Goal: Use online tool/utility: Utilize a website feature to perform a specific function

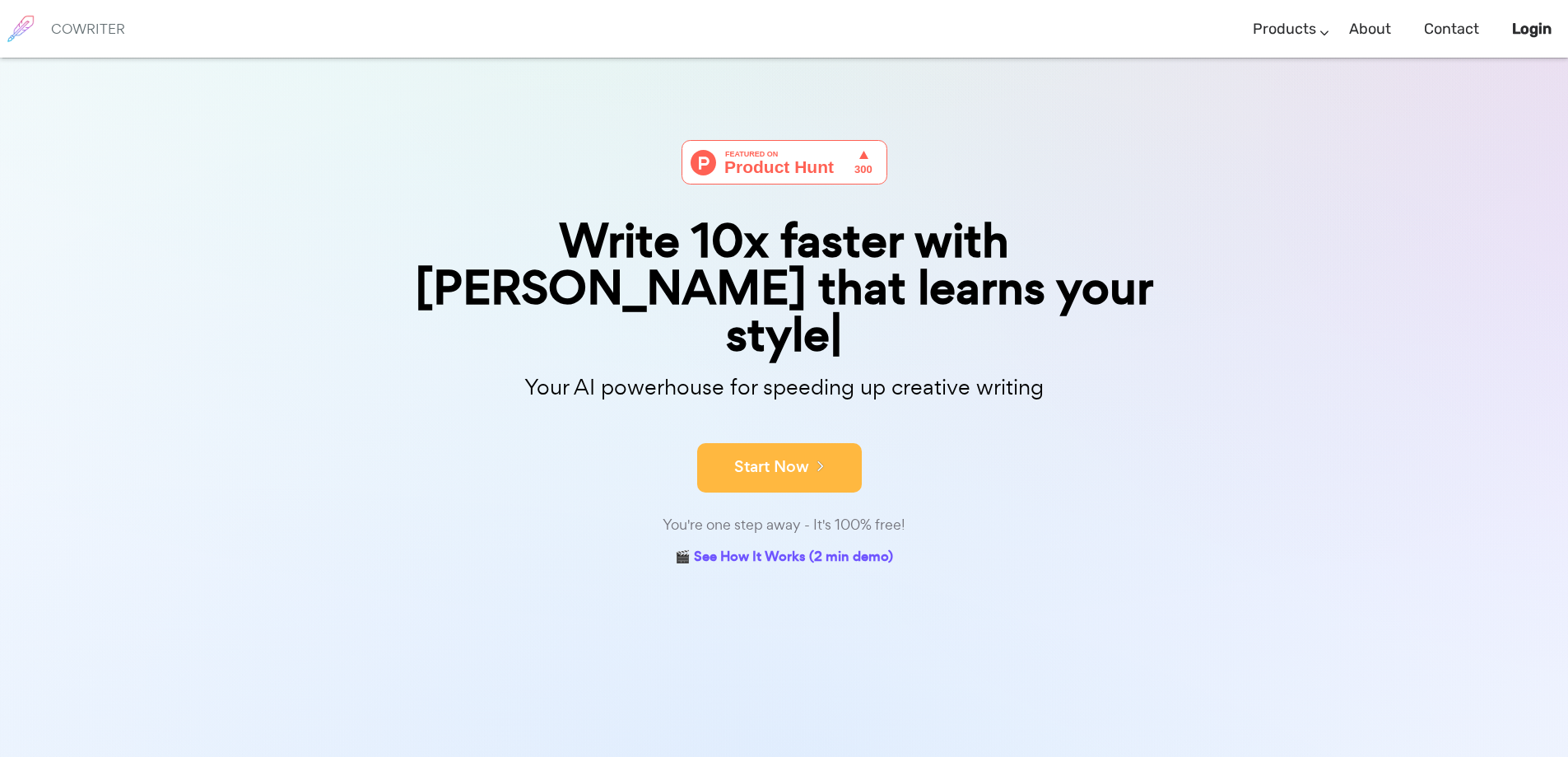
click at [788, 443] on button "Start Now" at bounding box center [779, 467] width 165 height 49
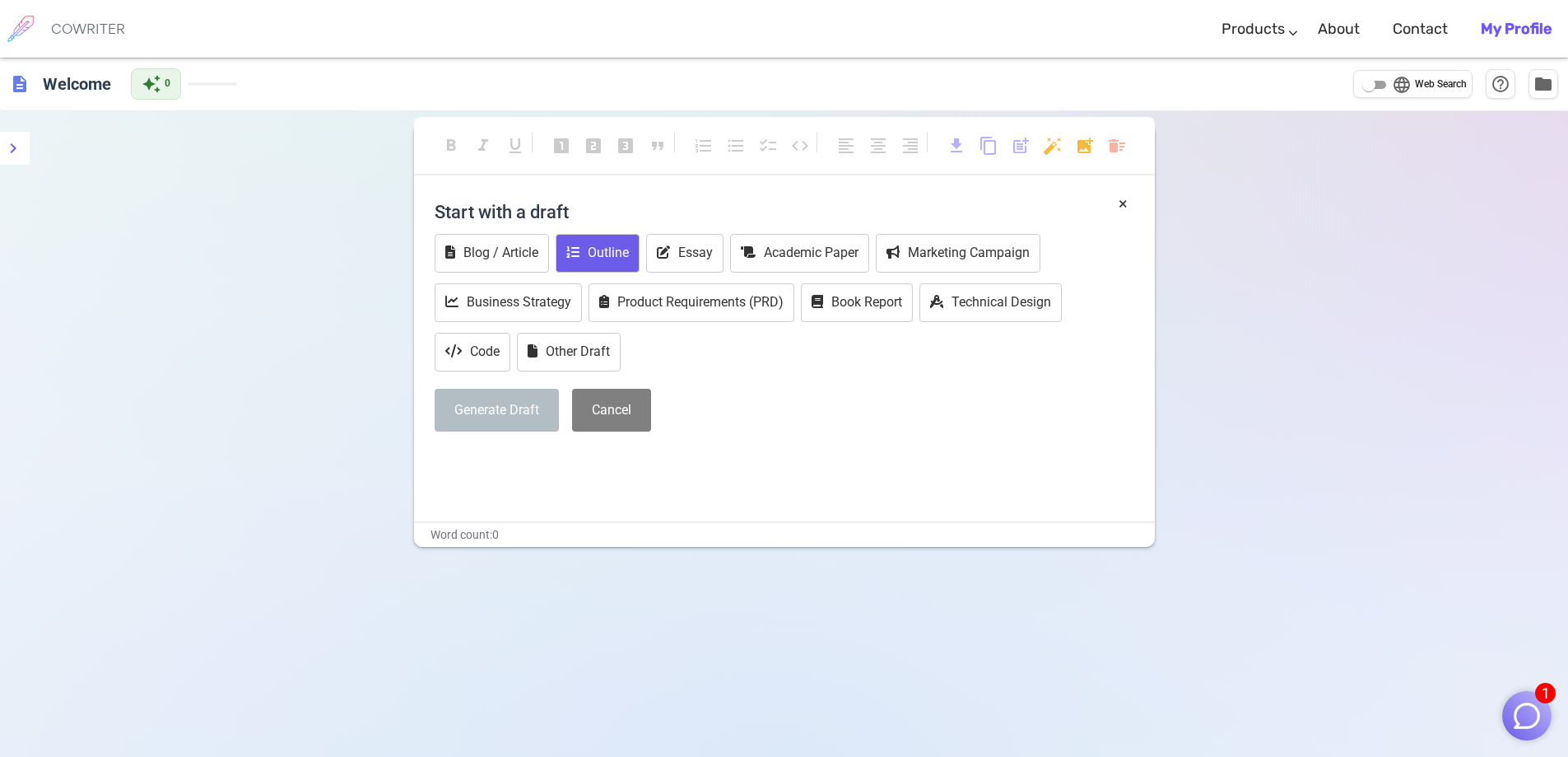
click at [612, 249] on button "Outline" at bounding box center [597, 253] width 84 height 39
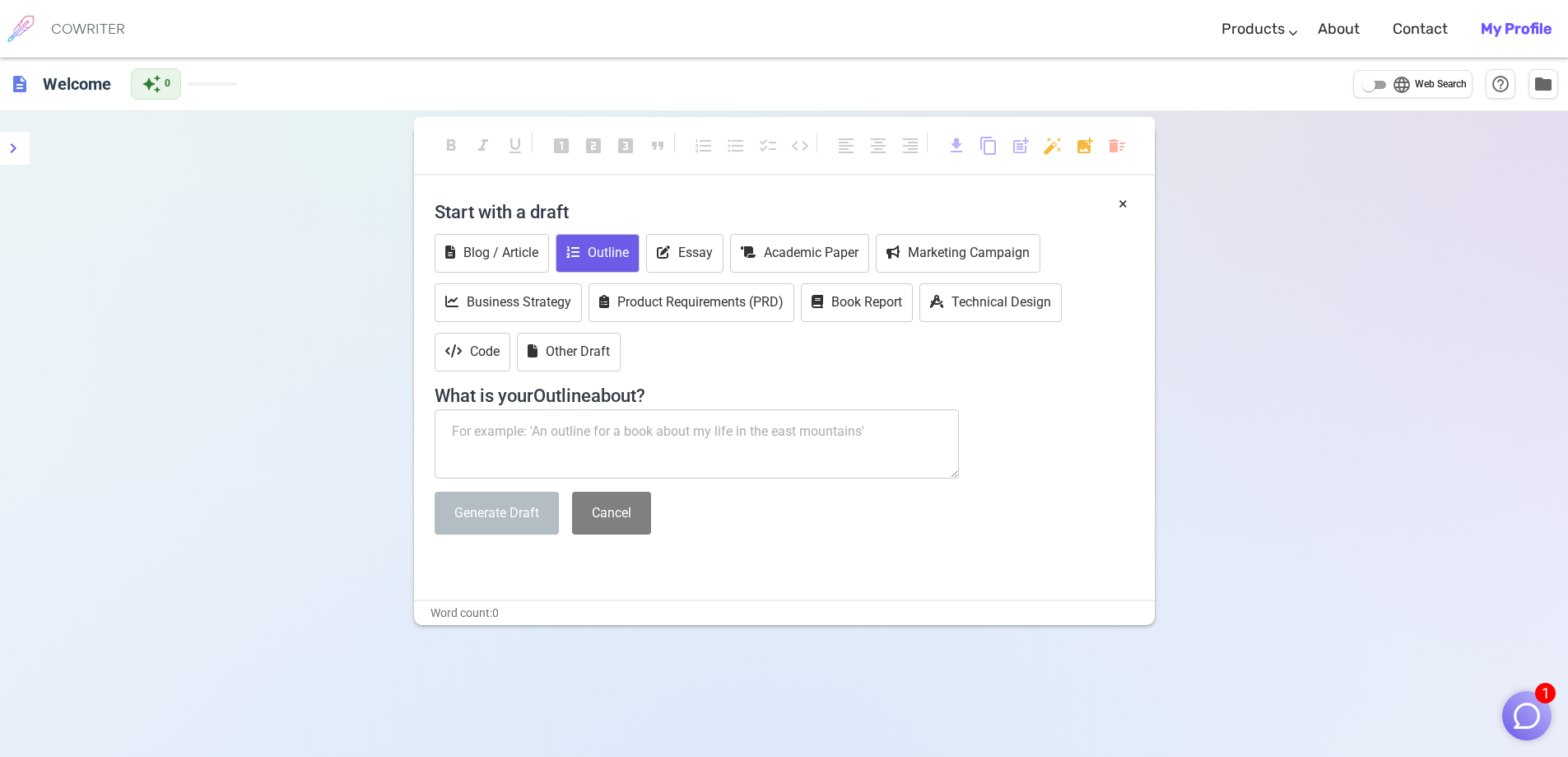
click at [469, 429] on textarea at bounding box center [697, 444] width 526 height 69
paste textarea "Essay Outline – Compare and Contrast (Barbie vs. Ransacking Troy) I. Introducti…"
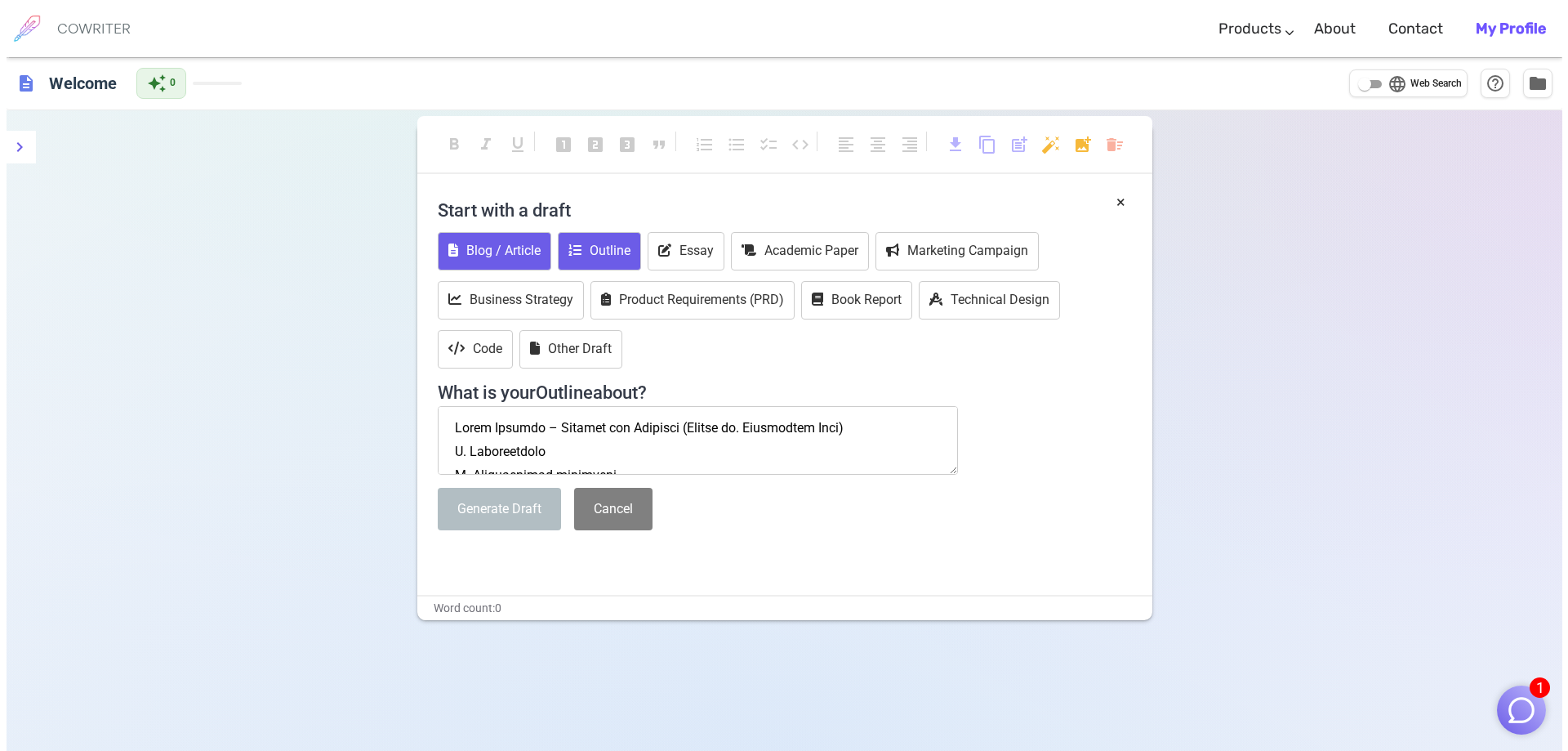
scroll to position [1679, 0]
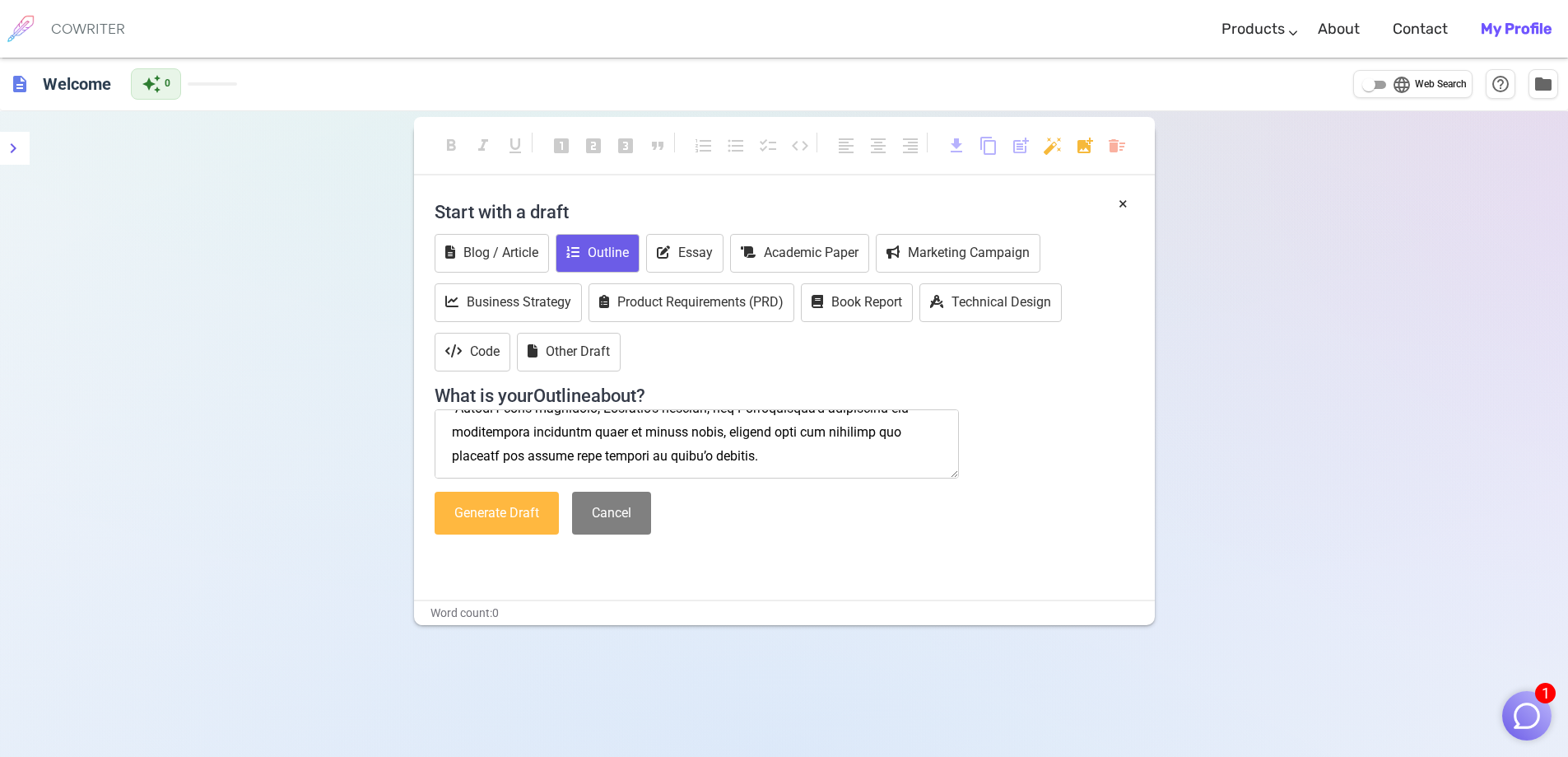
type textarea "Essay Outline – Compare and Contrast (Barbie vs. Ransacking Troy) I. Introducti…"
click at [533, 517] on button "Generate Draft" at bounding box center [497, 513] width 124 height 44
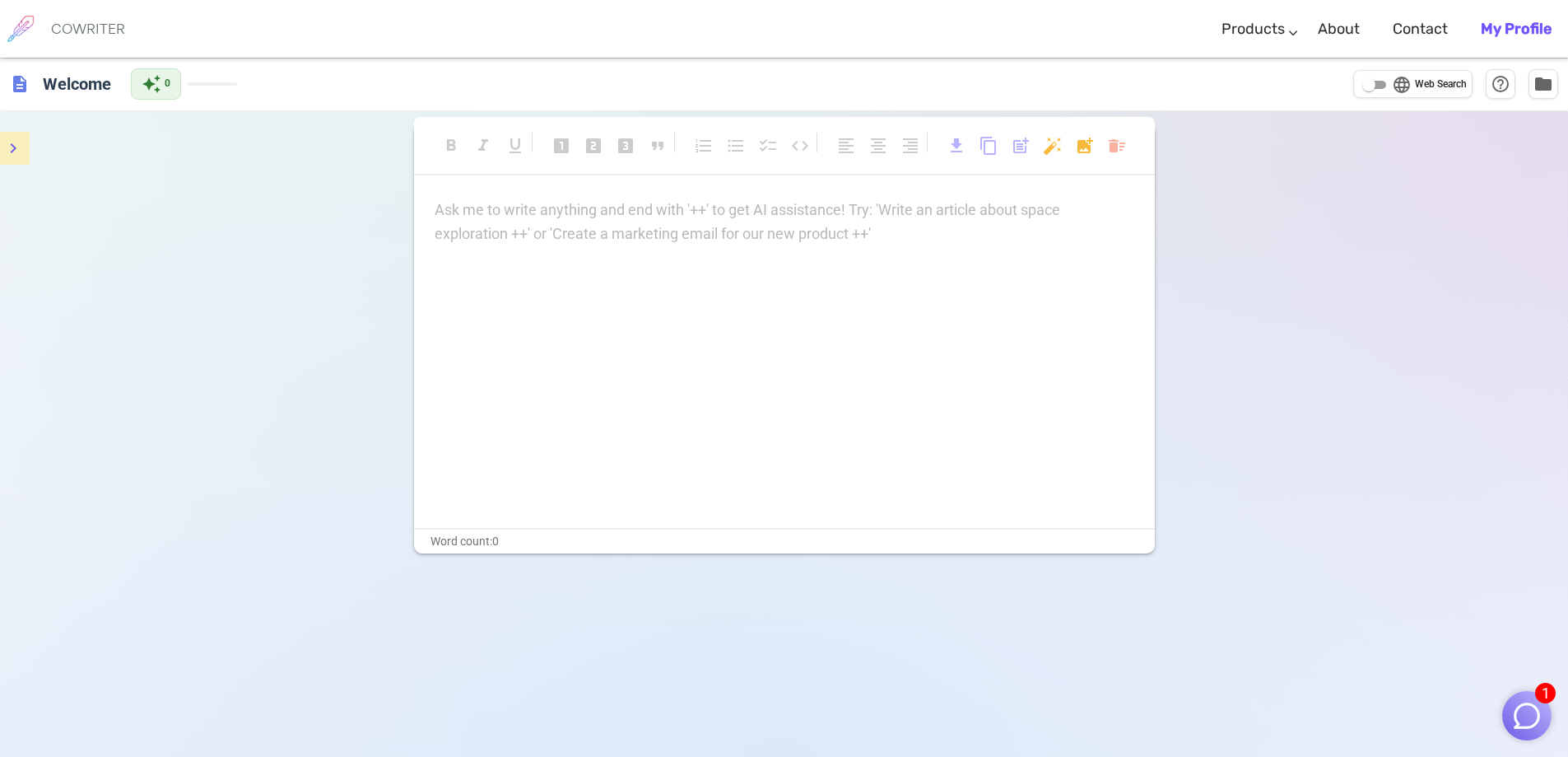
click at [12, 152] on icon "menu" at bounding box center [13, 148] width 6 height 9
